Goal: Learn about a topic: Learn about a topic

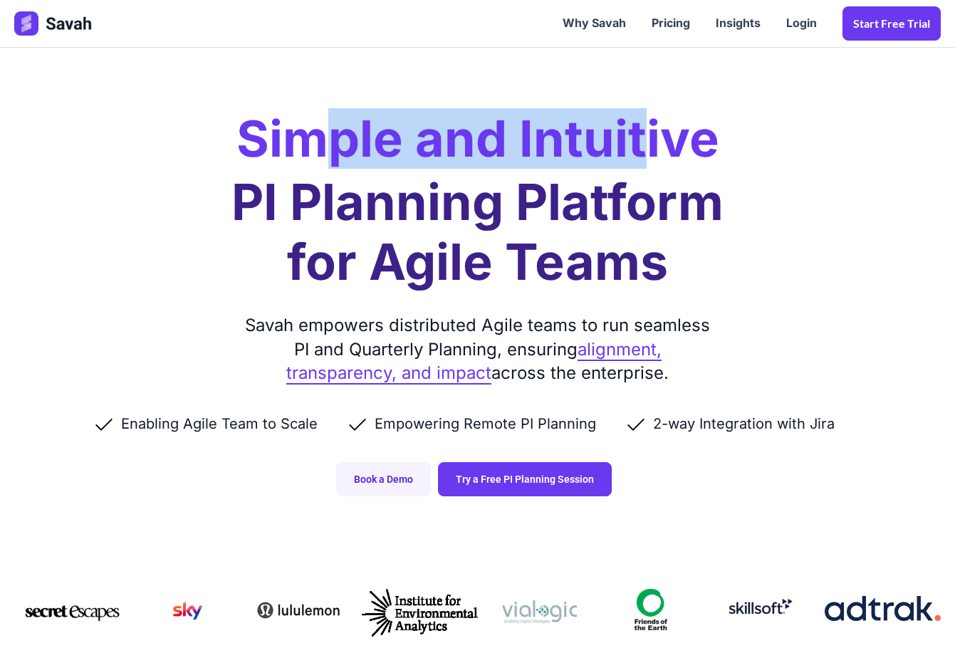
drag, startPoint x: 330, startPoint y: 142, endPoint x: 639, endPoint y: 134, distance: 309.8
click at [639, 134] on h2 "Simple and Intuitive" at bounding box center [477, 139] width 483 height 50
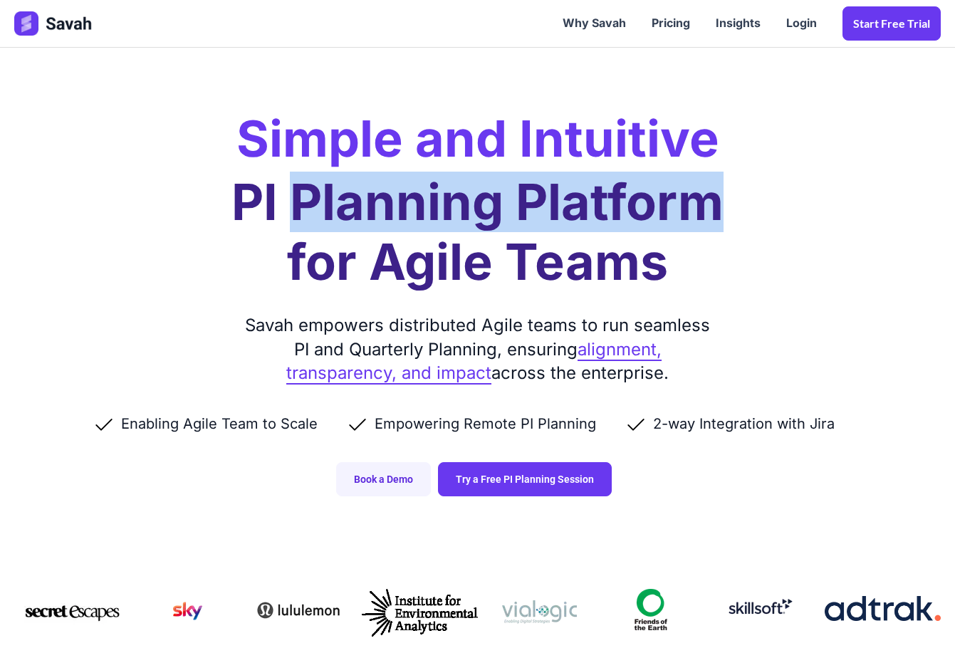
drag, startPoint x: 288, startPoint y: 193, endPoint x: 721, endPoint y: 194, distance: 432.9
click at [721, 194] on h1 "PI Planning Platform for Agile Teams" at bounding box center [477, 232] width 492 height 120
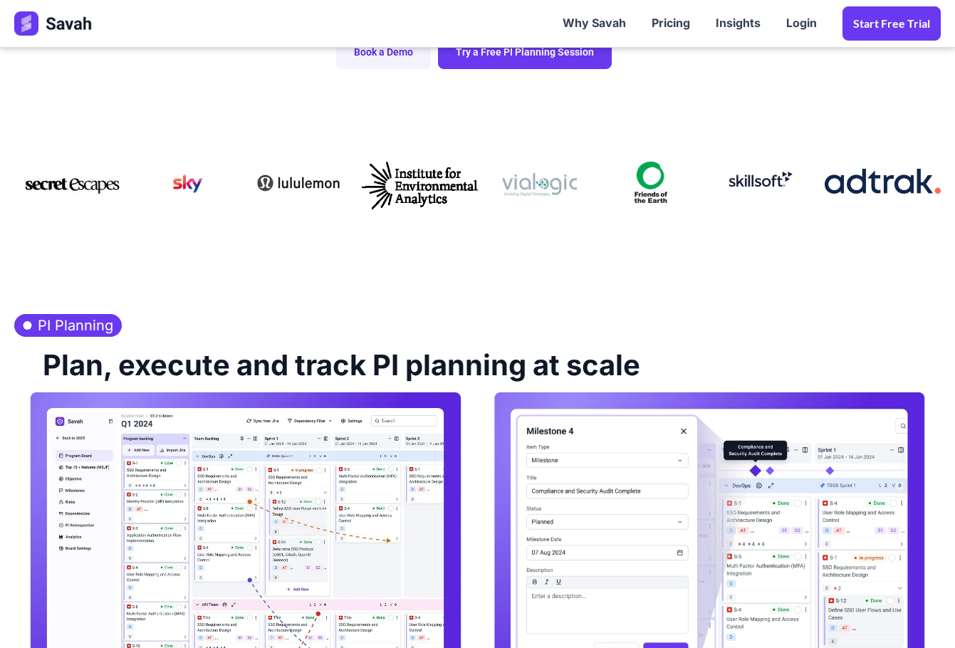
scroll to position [641, 0]
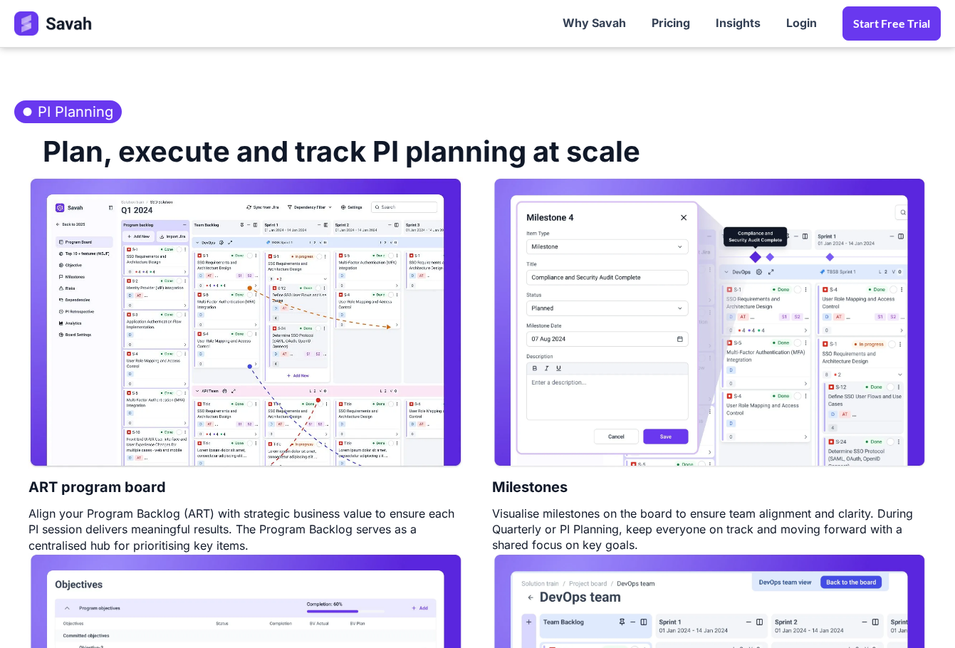
click at [387, 270] on img at bounding box center [245, 322] width 434 height 291
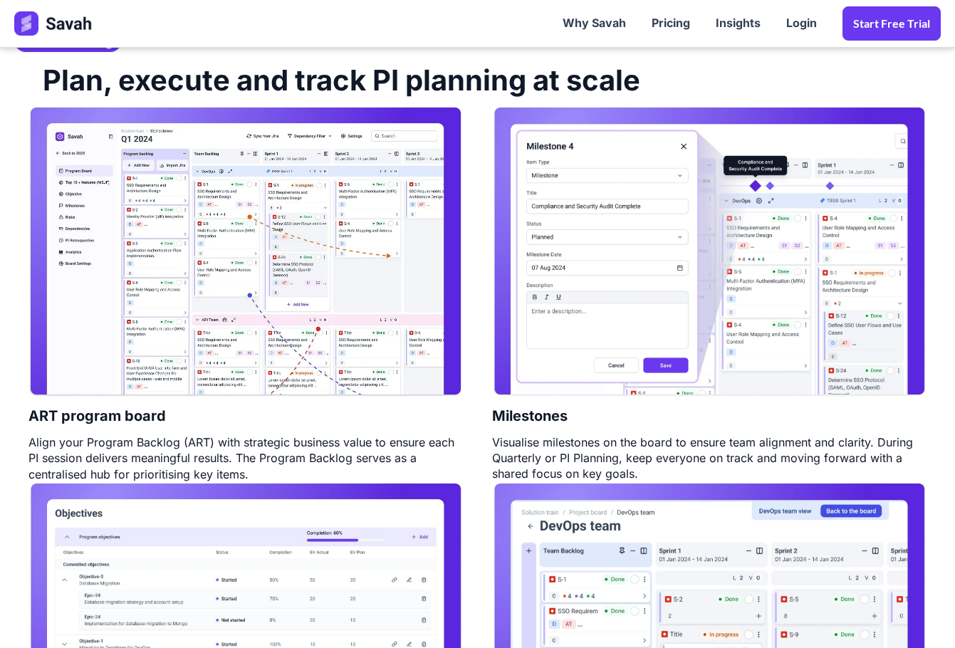
scroll to position [926, 0]
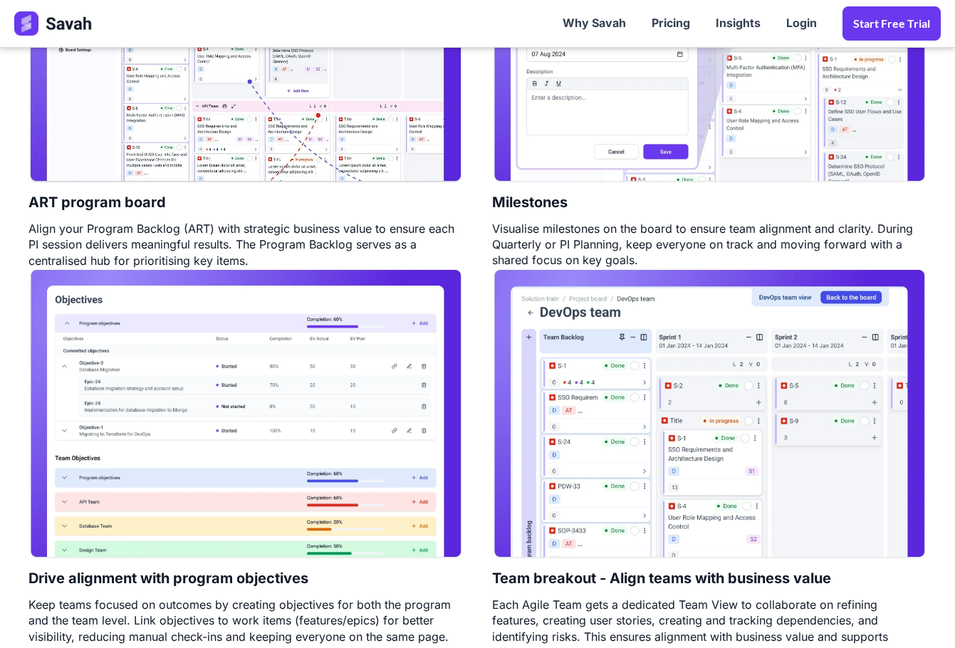
click at [689, 125] on img at bounding box center [709, 37] width 434 height 291
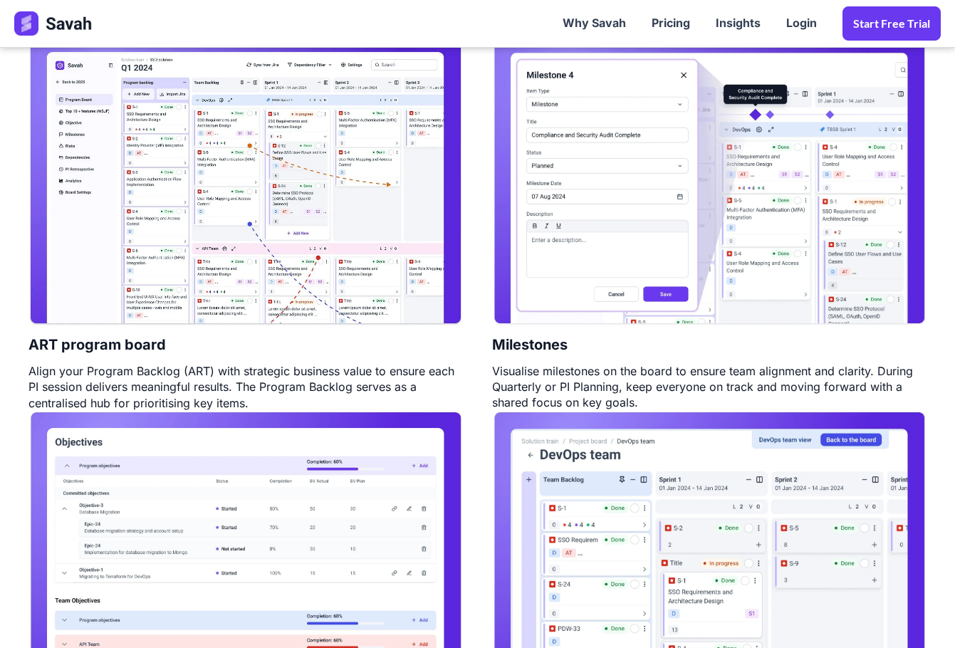
click at [730, 185] on img at bounding box center [709, 180] width 434 height 291
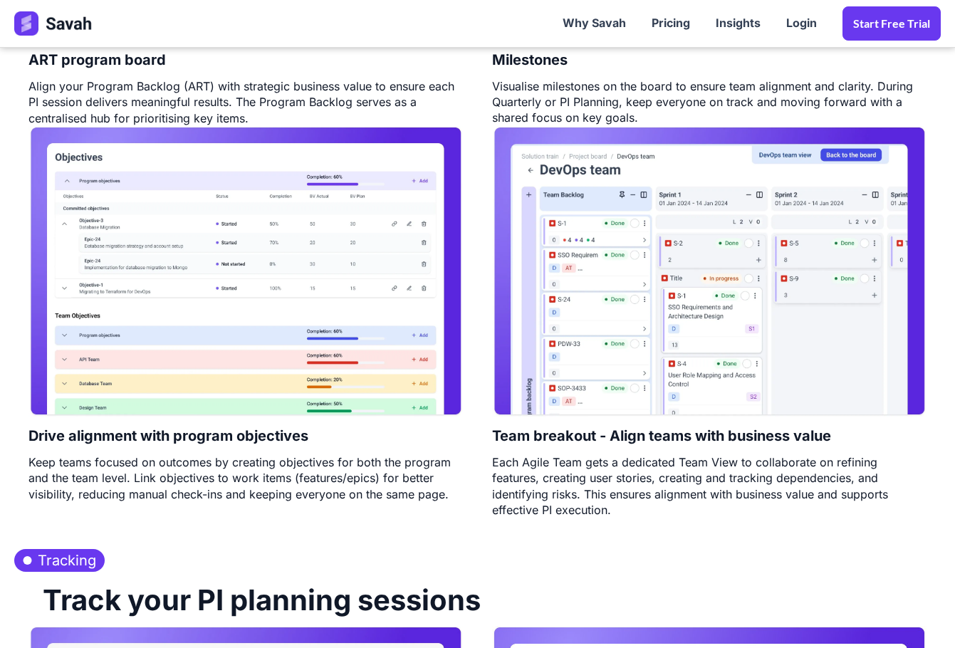
click at [239, 311] on img at bounding box center [245, 271] width 434 height 291
click at [807, 267] on img at bounding box center [709, 271] width 434 height 291
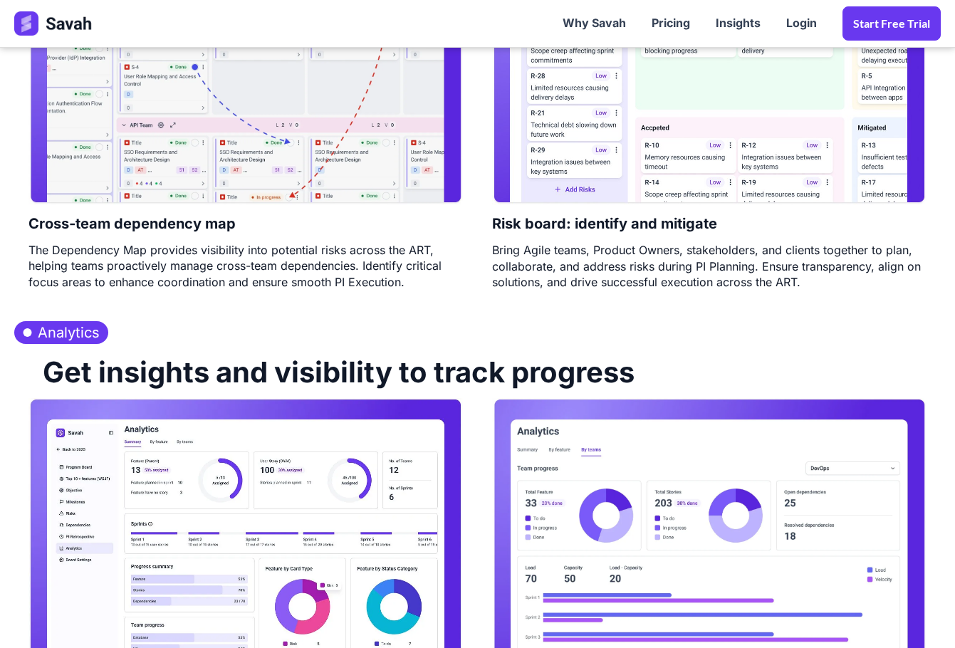
scroll to position [1566, 0]
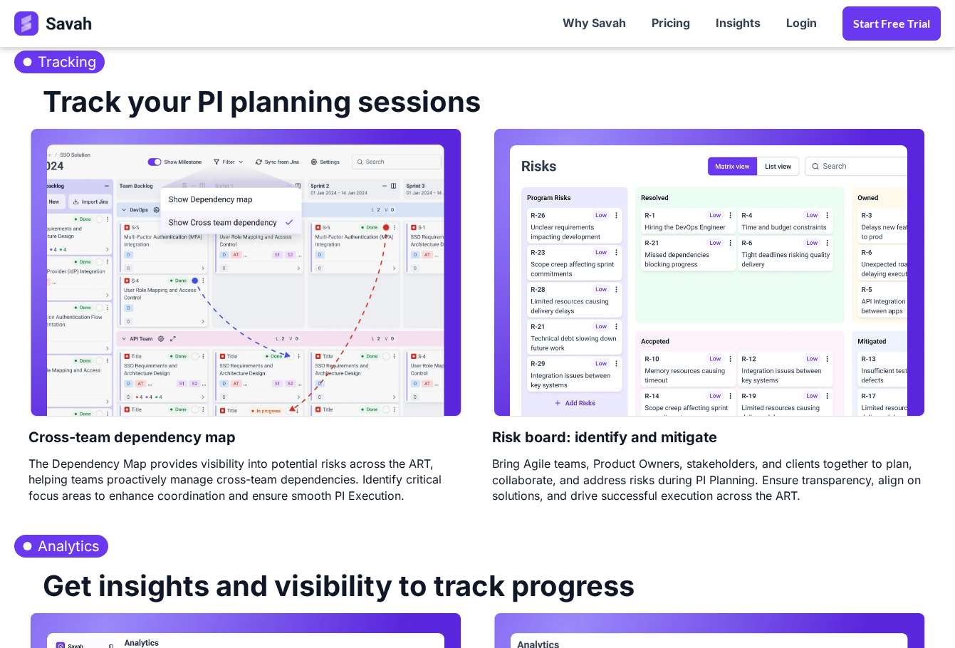
click at [723, 90] on div "Track your PI planning sessions" at bounding box center [477, 100] width 926 height 54
